Goal: Task Accomplishment & Management: Manage account settings

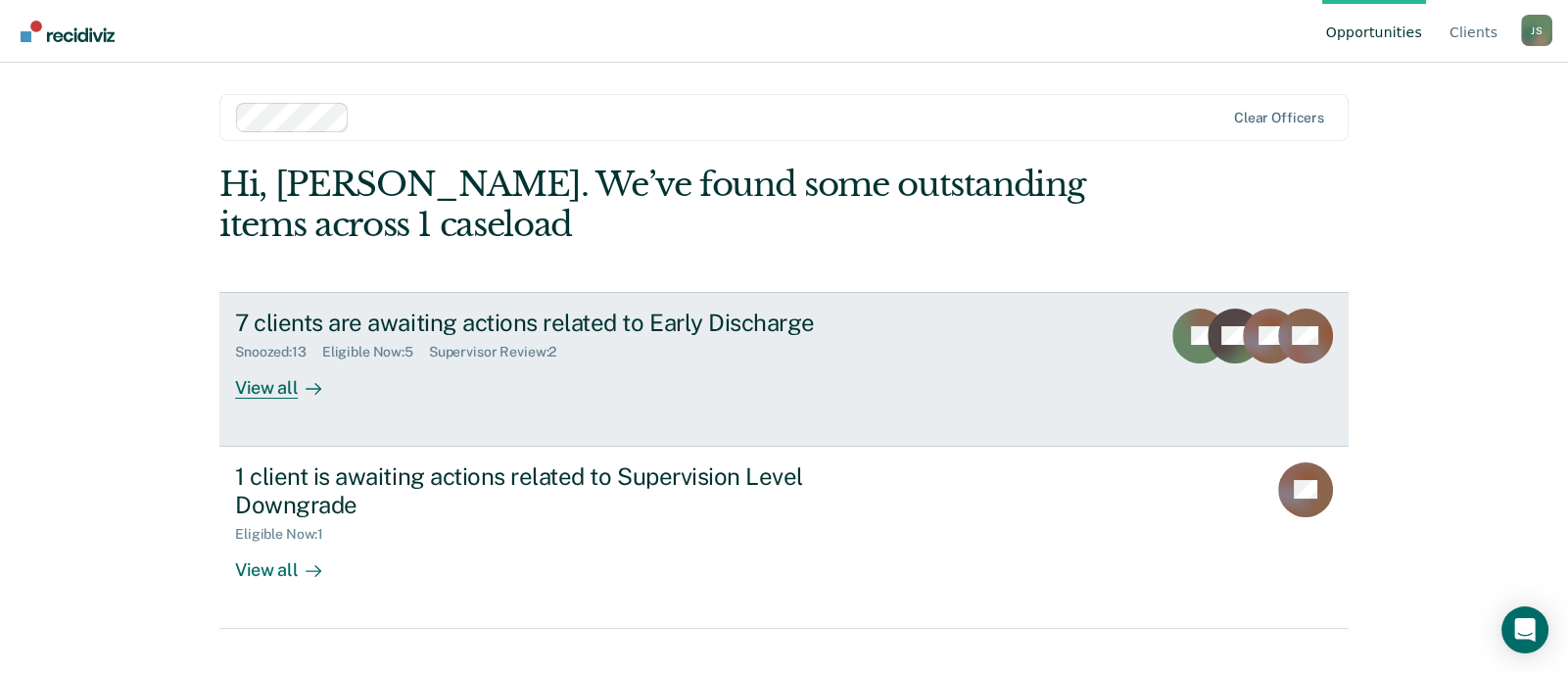
click at [598, 328] on div "7 clients are awaiting actions related to Early Discharge" at bounding box center [578, 323] width 687 height 29
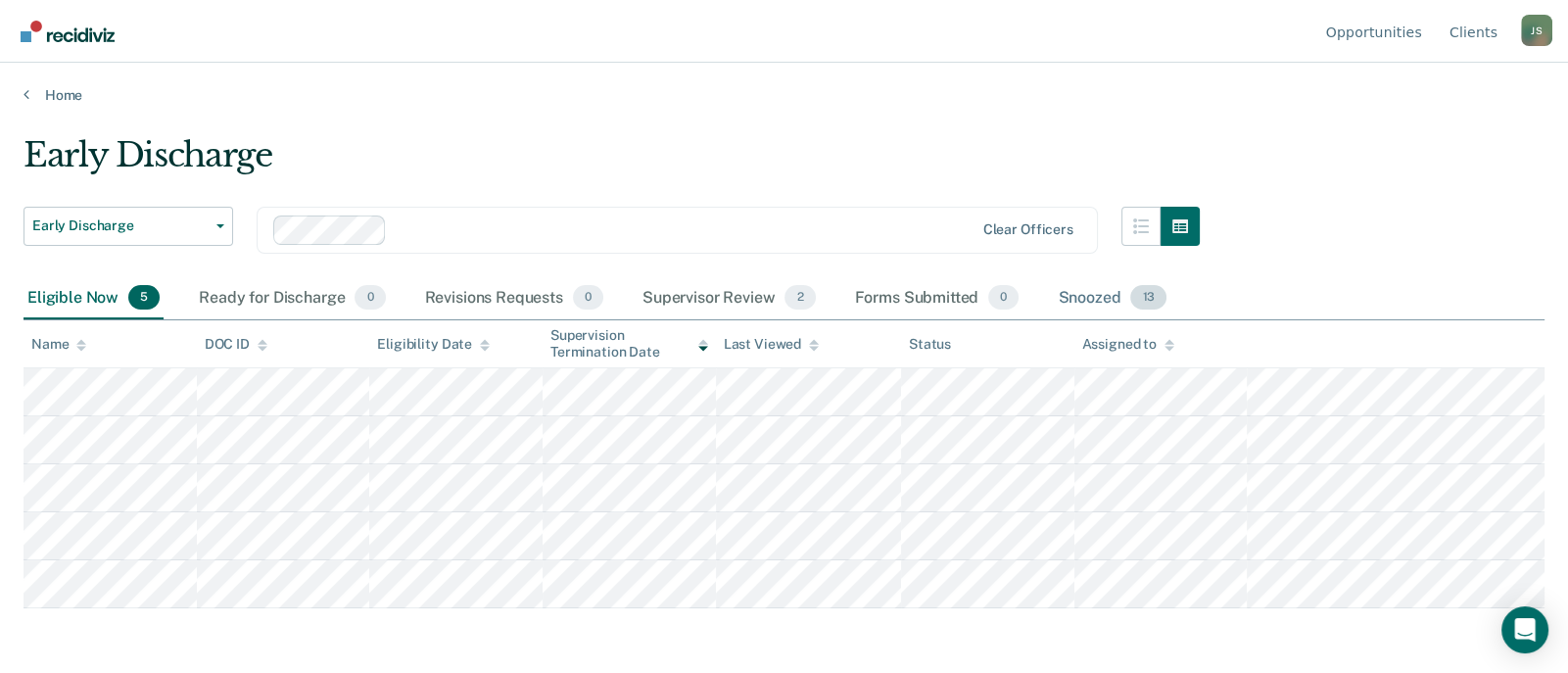
click at [1078, 292] on div "Snoozed 13" at bounding box center [1111, 299] width 116 height 43
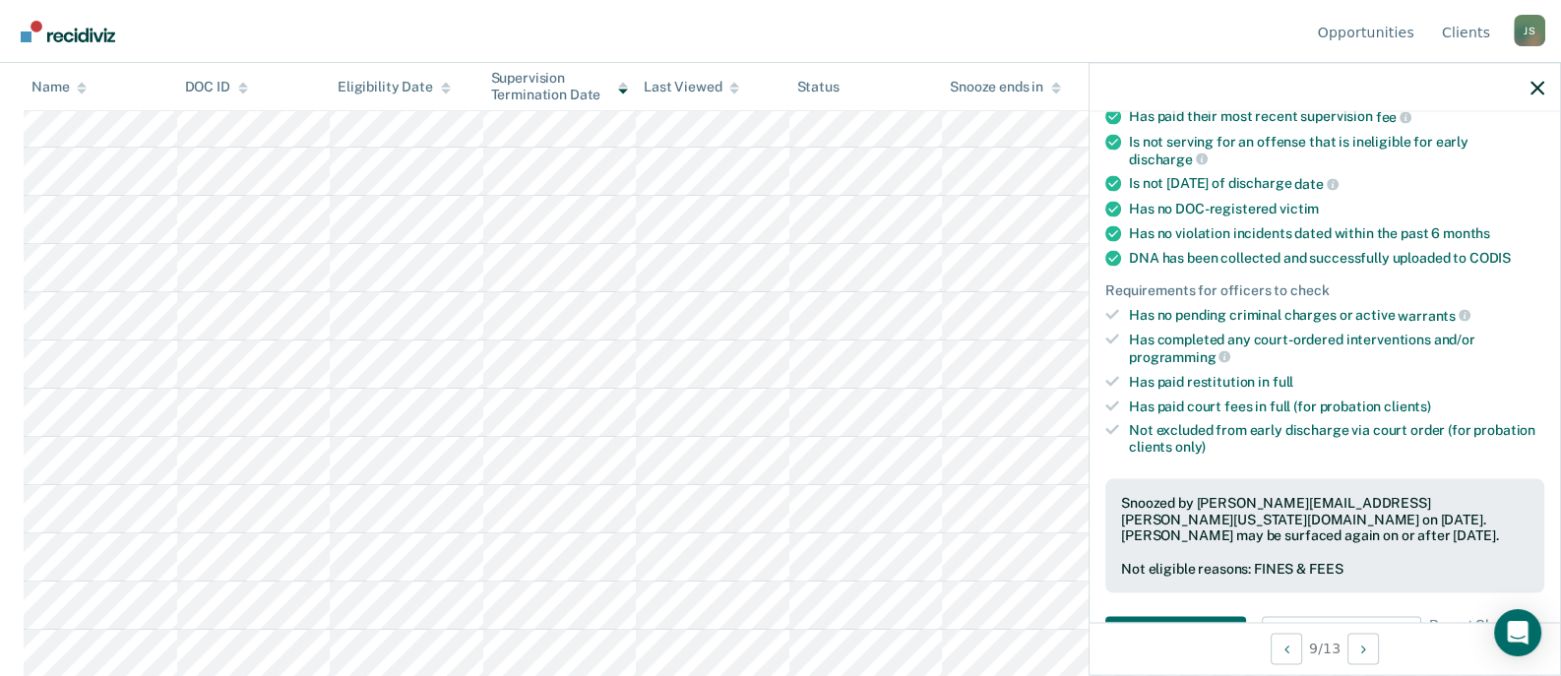
scroll to position [137, 0]
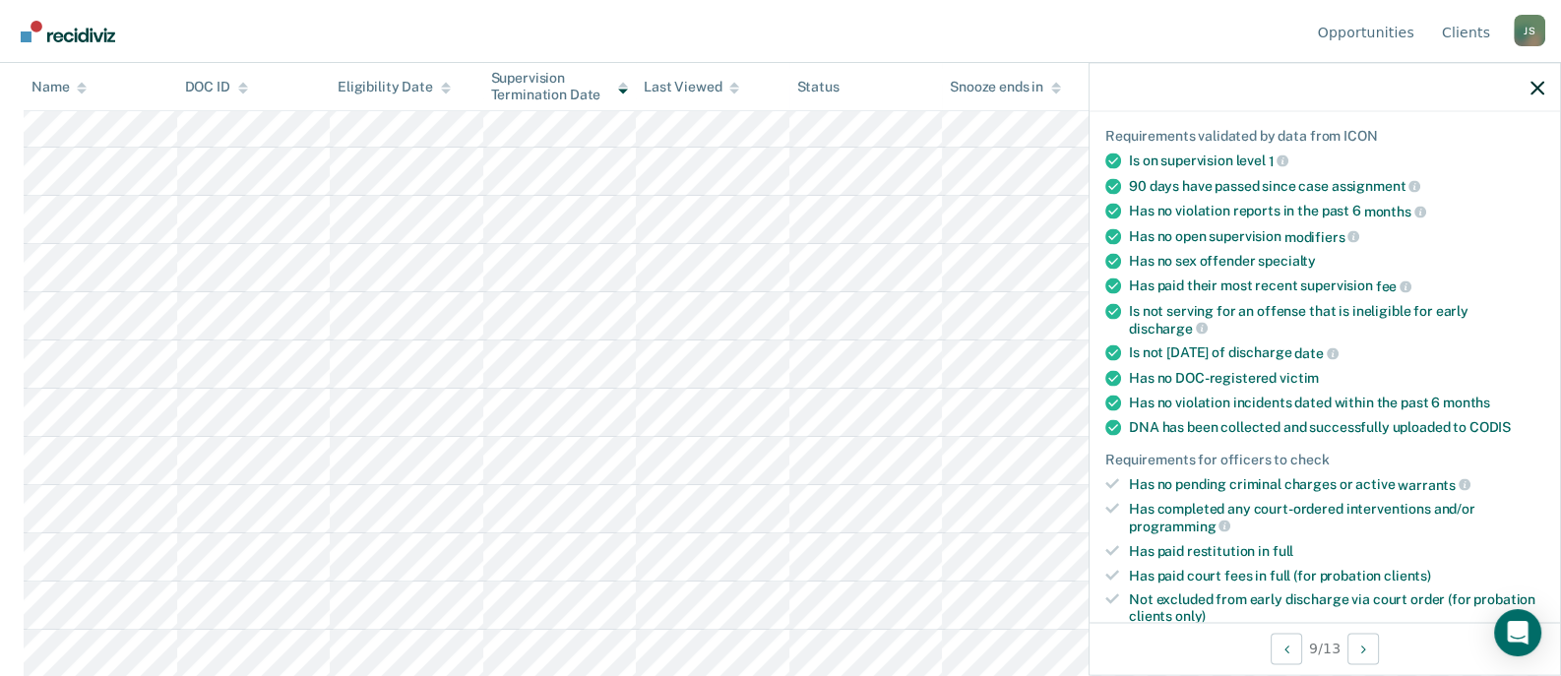
click at [1536, 97] on div at bounding box center [1325, 87] width 471 height 49
click at [1538, 88] on icon "button" at bounding box center [1538, 88] width 14 height 14
